Goal: Transaction & Acquisition: Purchase product/service

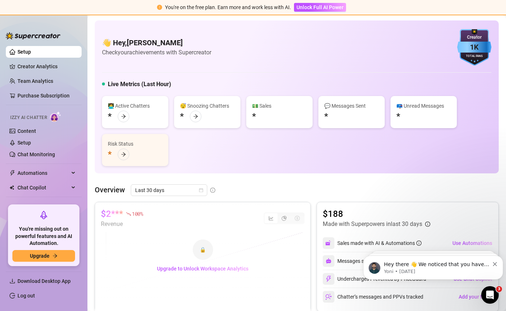
click at [431, 263] on span "Hey there 👋 We noticed that you have a few Bump Messages with media but no pric…" at bounding box center [436, 293] width 105 height 64
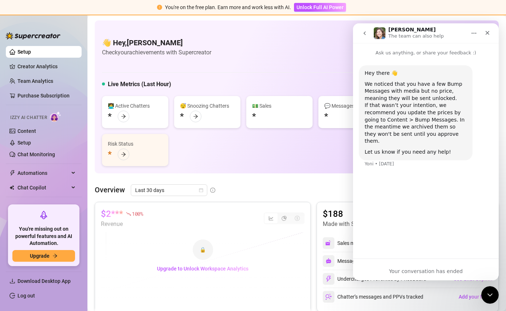
click at [494, 34] on div "Close" at bounding box center [487, 32] width 13 height 13
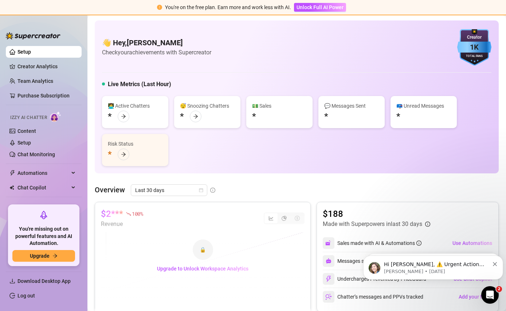
click at [428, 265] on span "Hi [PERSON_NAME], ⚠️ Urgent Action Required ⚠️ Unfortunately, there was a probl…" at bounding box center [436, 311] width 105 height 100
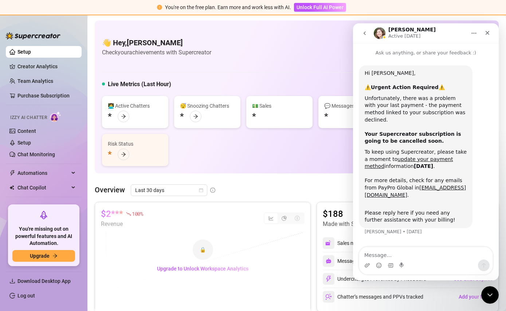
click at [494, 31] on div "Close" at bounding box center [487, 32] width 13 height 13
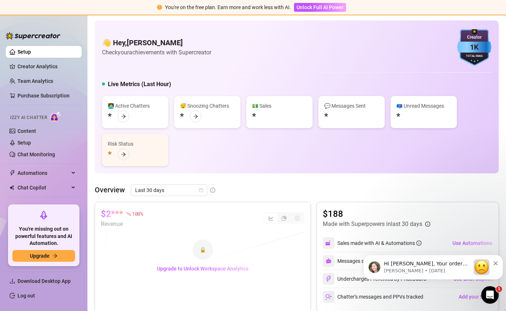
click at [47, 69] on link "Creator Analytics" at bounding box center [47, 67] width 58 height 12
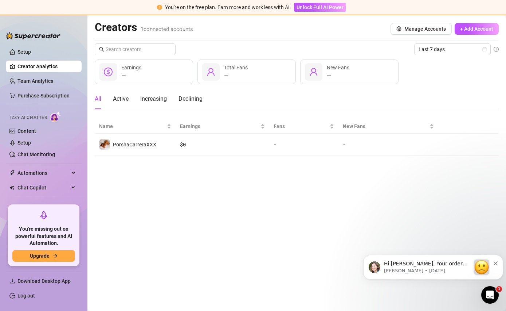
click at [48, 83] on link "Team Analytics" at bounding box center [36, 81] width 36 height 6
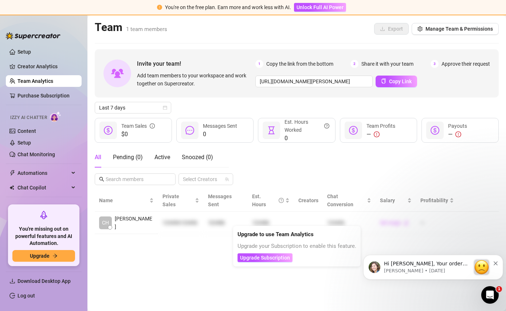
click at [334, 7] on span "Unlock Full AI Power" at bounding box center [320, 7] width 47 height 6
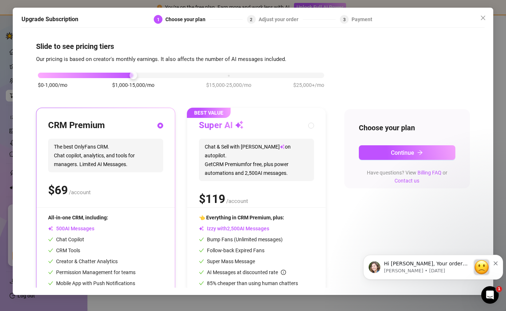
click at [429, 145] on button "Continue" at bounding box center [407, 152] width 97 height 15
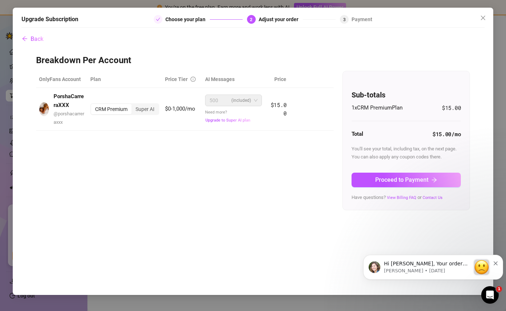
click at [36, 35] on span "Back" at bounding box center [37, 38] width 13 height 7
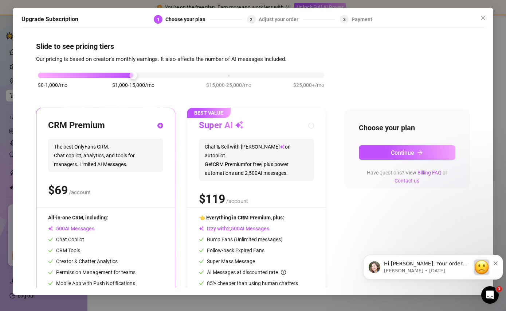
click at [313, 124] on input "radio" at bounding box center [311, 126] width 3 height 5
radio input "true"
radio input "false"
click at [439, 145] on button "Continue" at bounding box center [407, 152] width 97 height 15
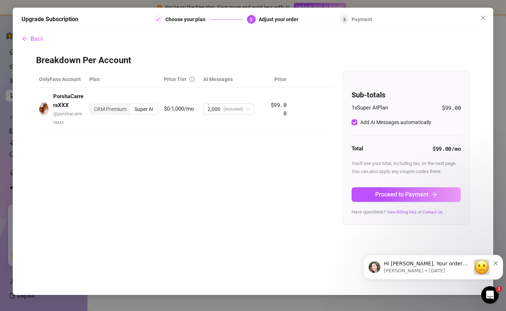
click at [43, 31] on button "Back" at bounding box center [33, 38] width 22 height 15
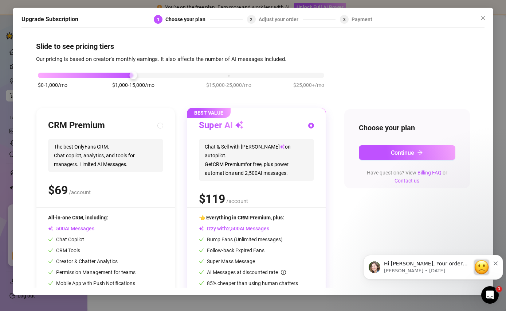
click at [430, 145] on button "Continue" at bounding box center [407, 152] width 97 height 15
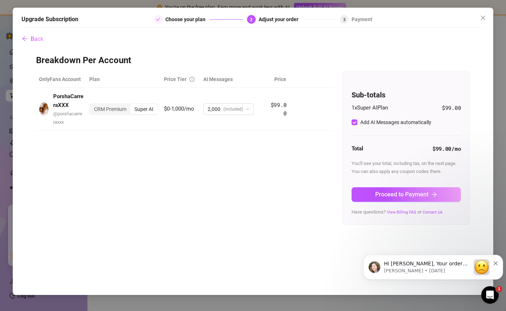
click at [31, 35] on span "Back" at bounding box center [37, 38] width 13 height 7
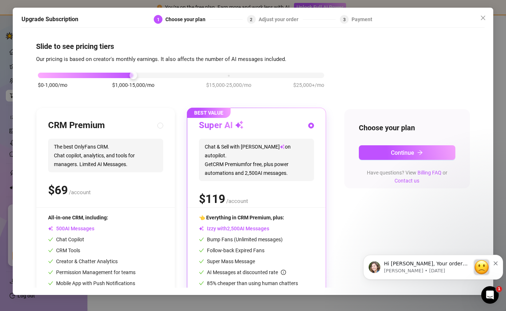
click at [155, 120] on div "CRM Premium" at bounding box center [105, 126] width 115 height 12
radio input "true"
radio input "false"
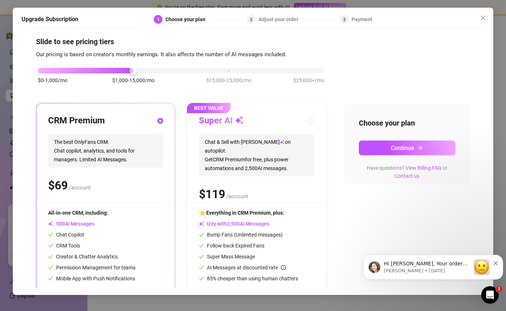
scroll to position [4, 0]
click at [436, 142] on button "Continue" at bounding box center [407, 148] width 97 height 15
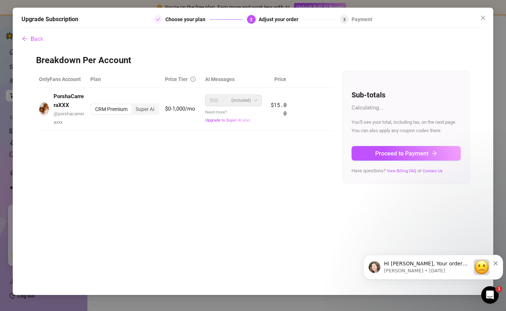
scroll to position [0, 0]
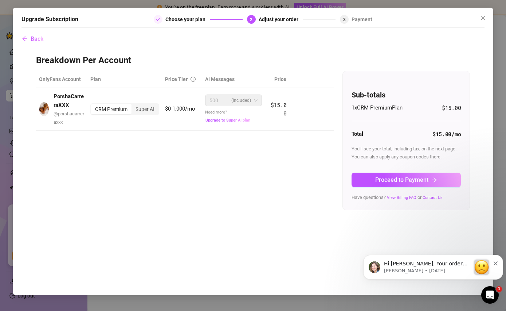
click at [231, 117] on button "Upgrade to Super AI plan" at bounding box center [228, 119] width 46 height 5
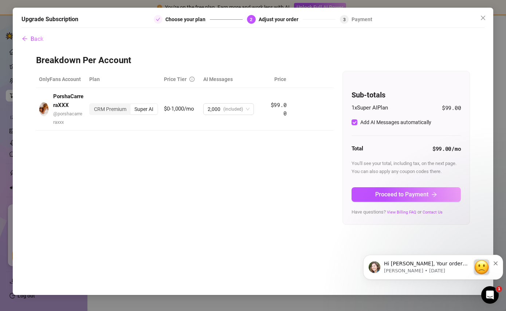
click at [409, 191] on span "Proceed to Payment" at bounding box center [402, 194] width 53 height 7
